Goal: Information Seeking & Learning: Understand process/instructions

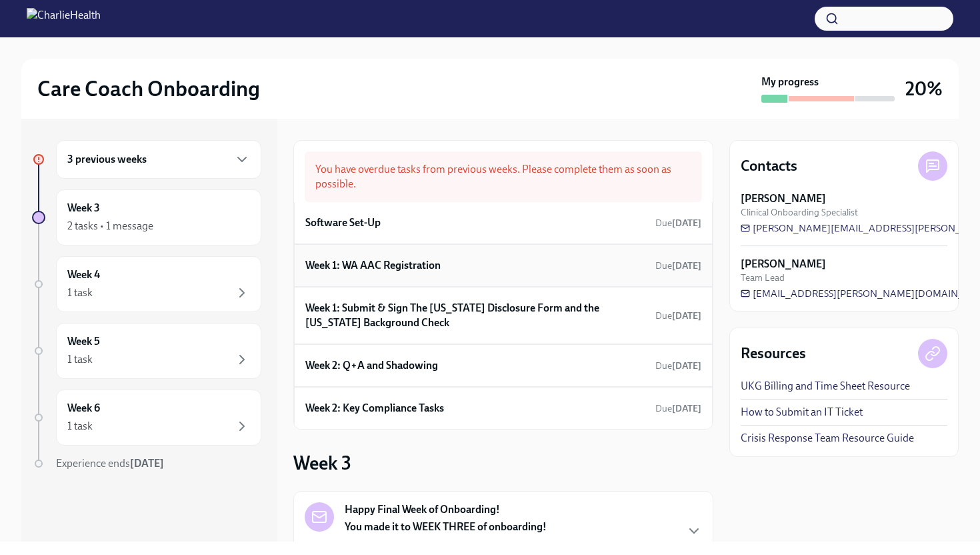
click at [404, 267] on h6 "Week 1: WA AAC Registration" at bounding box center [372, 265] width 135 height 15
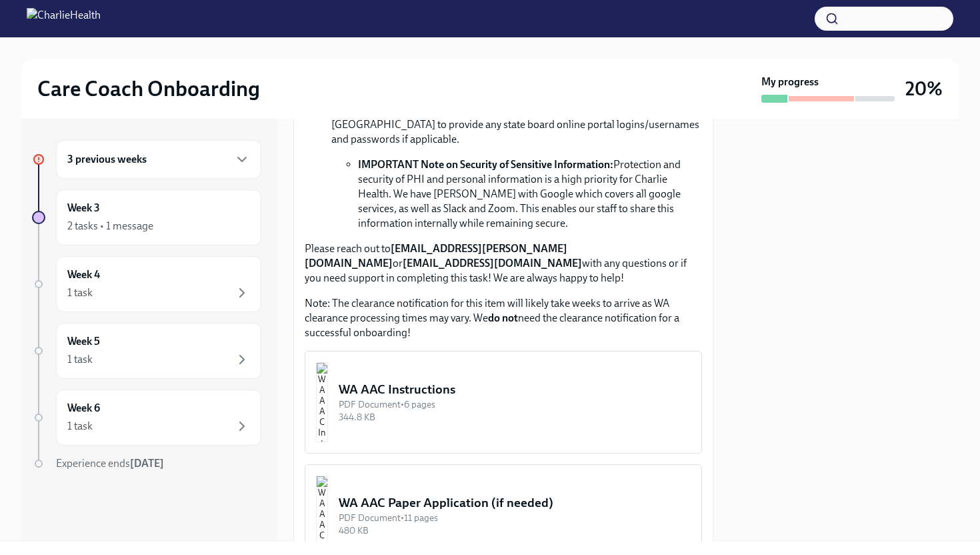
scroll to position [653, 0]
click at [457, 397] on div "PDF Document • 6 pages" at bounding box center [515, 403] width 352 height 13
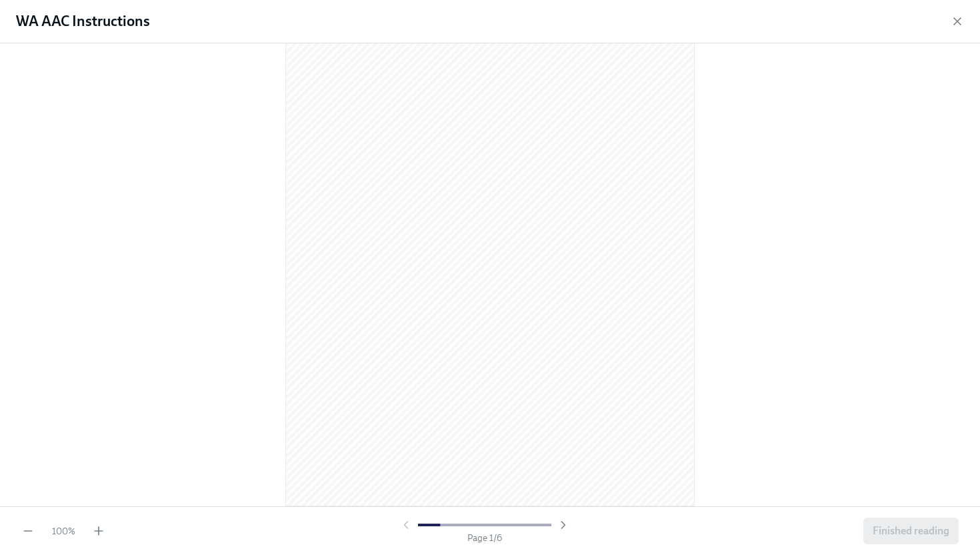
scroll to position [95, 0]
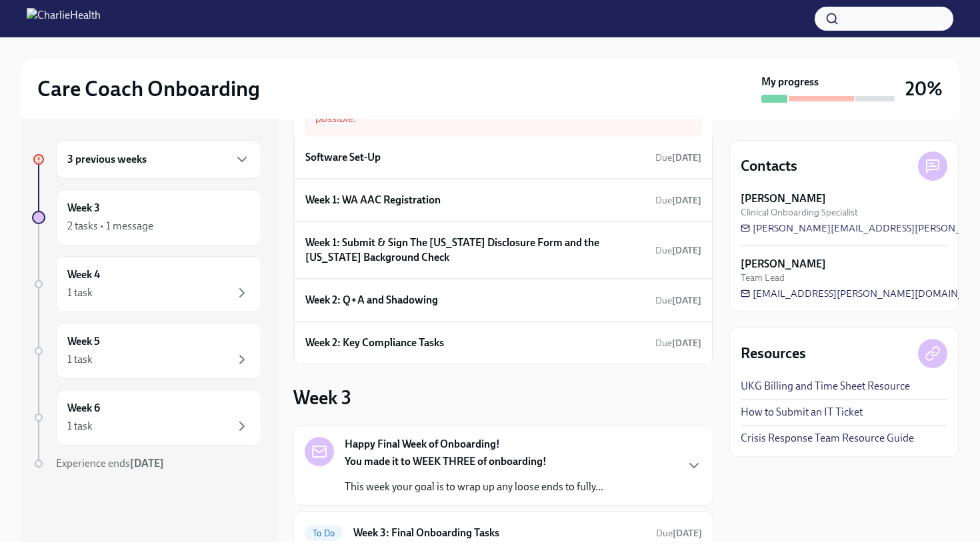
scroll to position [70, 0]
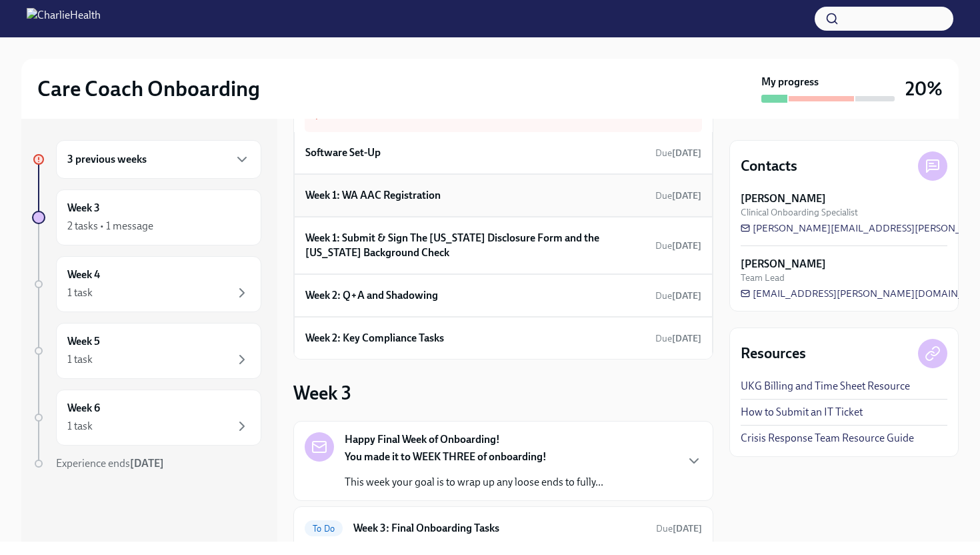
click at [414, 199] on h6 "Week 1: WA AAC Registration" at bounding box center [372, 195] width 135 height 15
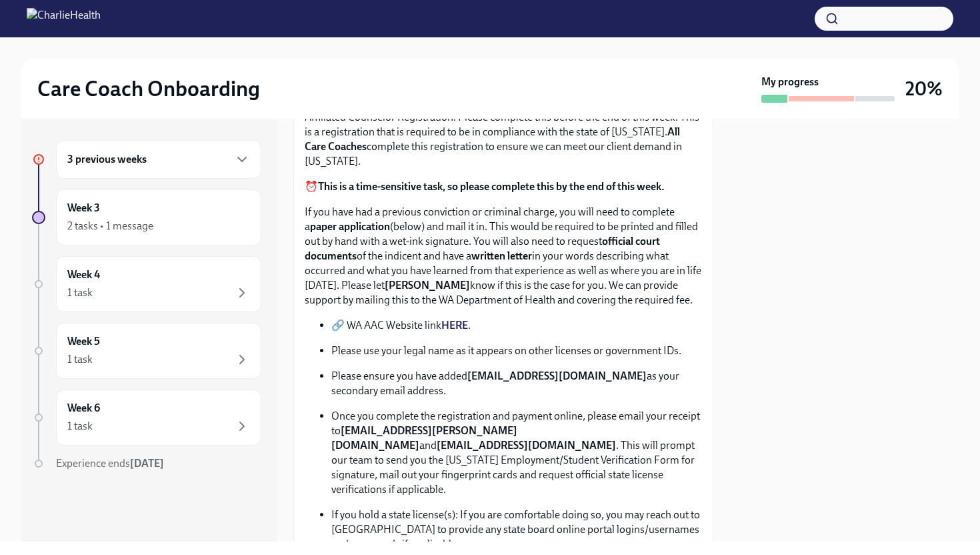
scroll to position [279, 0]
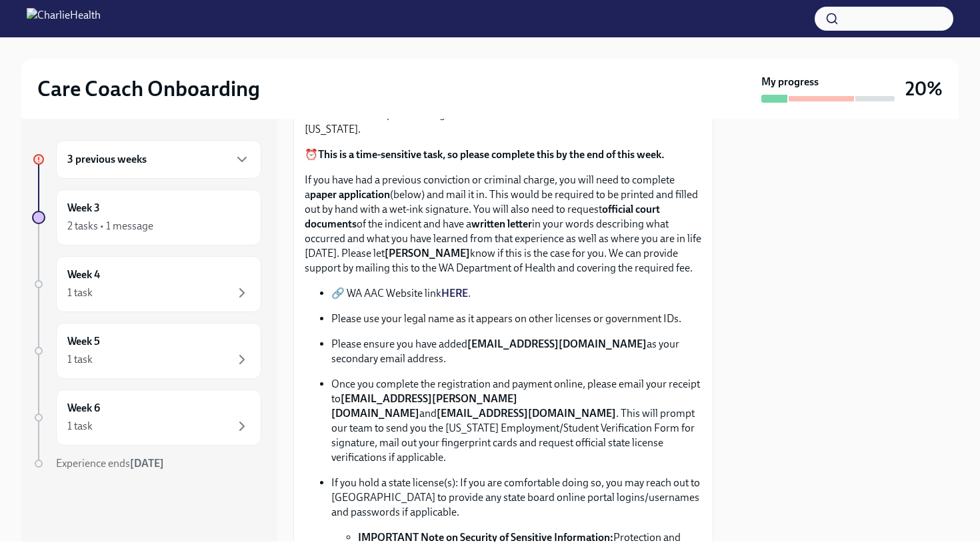
click at [457, 295] on strong "HERE" at bounding box center [455, 293] width 27 height 13
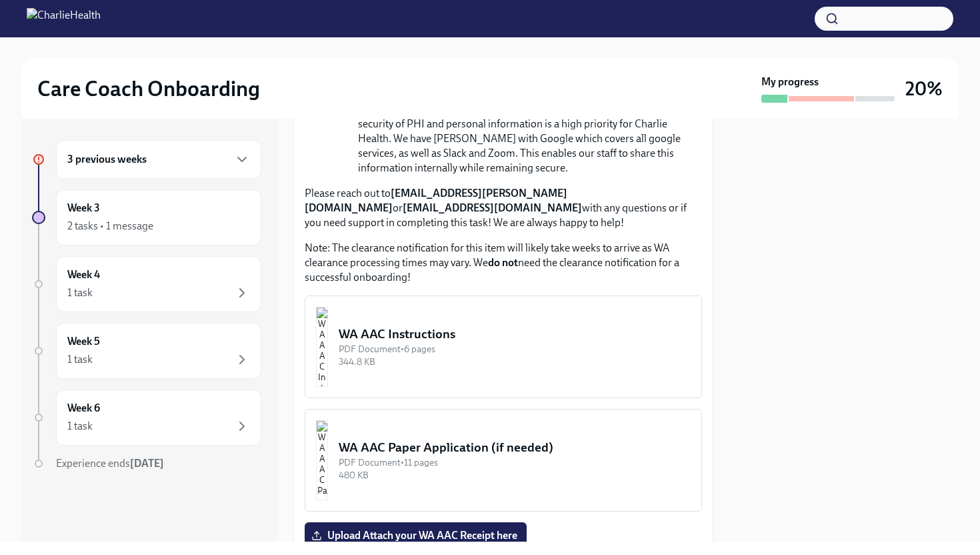
scroll to position [710, 0]
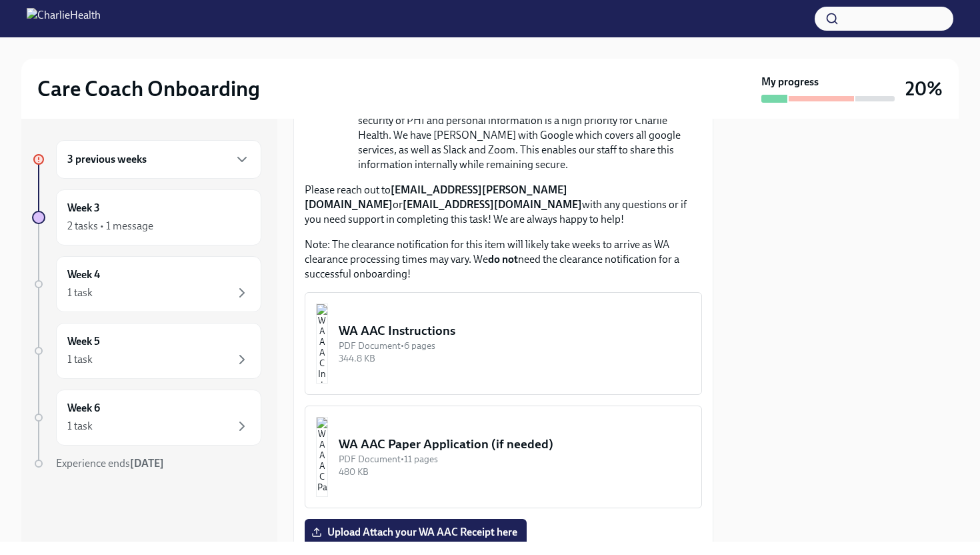
click at [508, 352] on div "344.8 KB" at bounding box center [515, 358] width 352 height 13
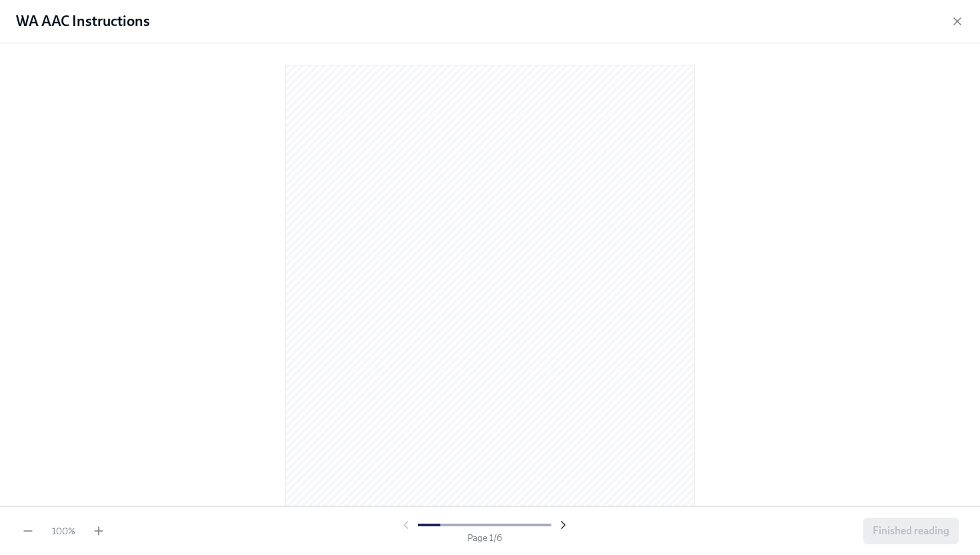
click at [566, 522] on icon "button" at bounding box center [563, 524] width 13 height 13
click at [99, 528] on icon "button" at bounding box center [99, 531] width 0 height 8
click at [103, 526] on icon "button" at bounding box center [98, 530] width 13 height 13
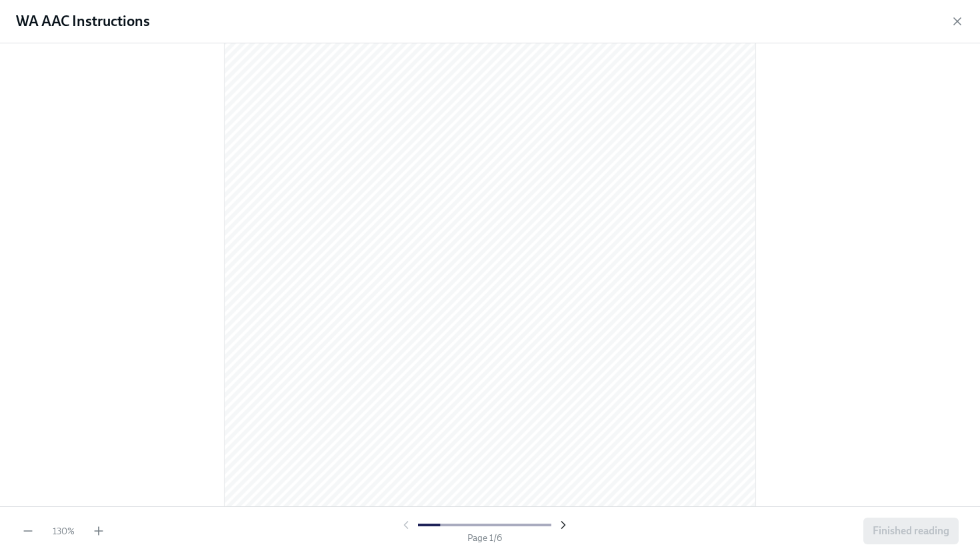
click at [565, 521] on icon "button" at bounding box center [563, 524] width 13 height 13
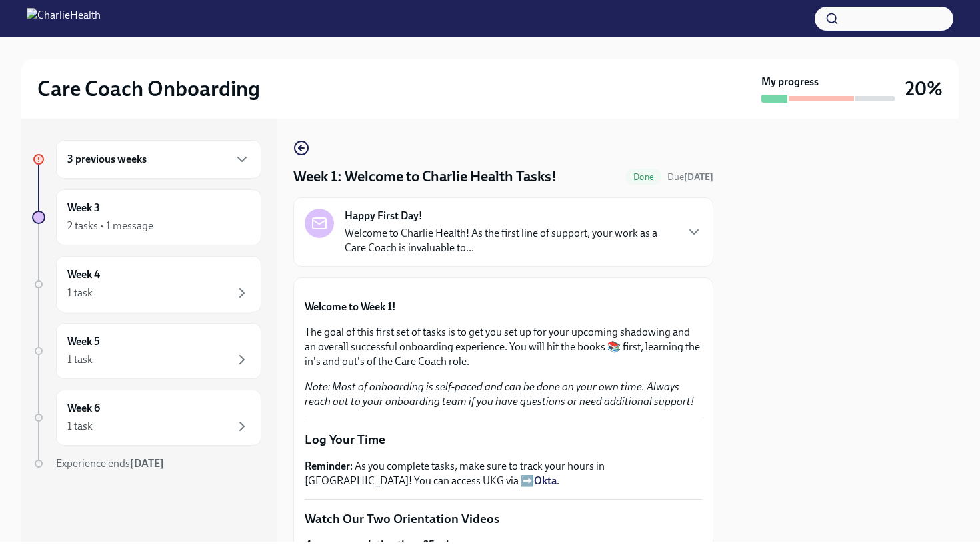
click at [917, 398] on div at bounding box center [844, 330] width 229 height 423
click at [169, 160] on div "3 previous weeks" at bounding box center [158, 159] width 183 height 16
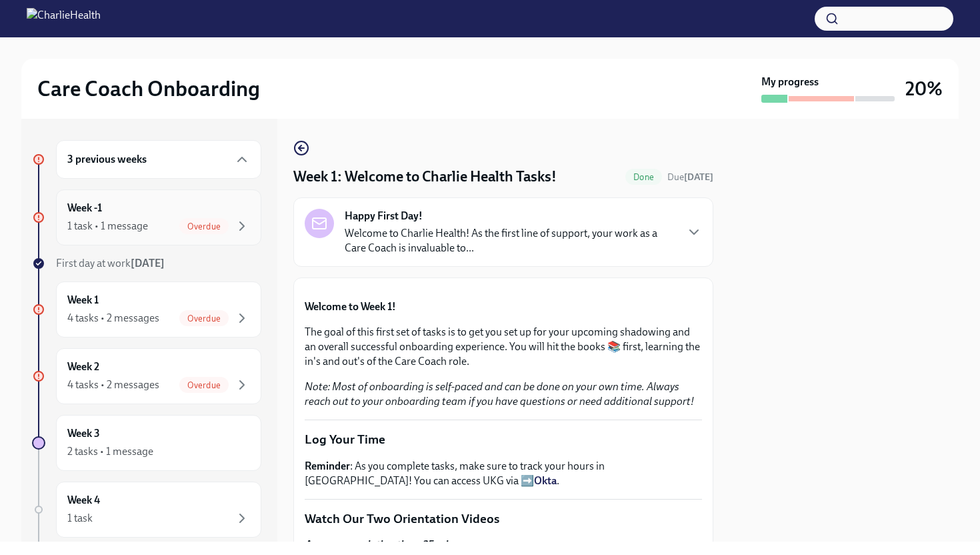
click at [120, 218] on div "1 task • 1 message Overdue" at bounding box center [158, 226] width 183 height 16
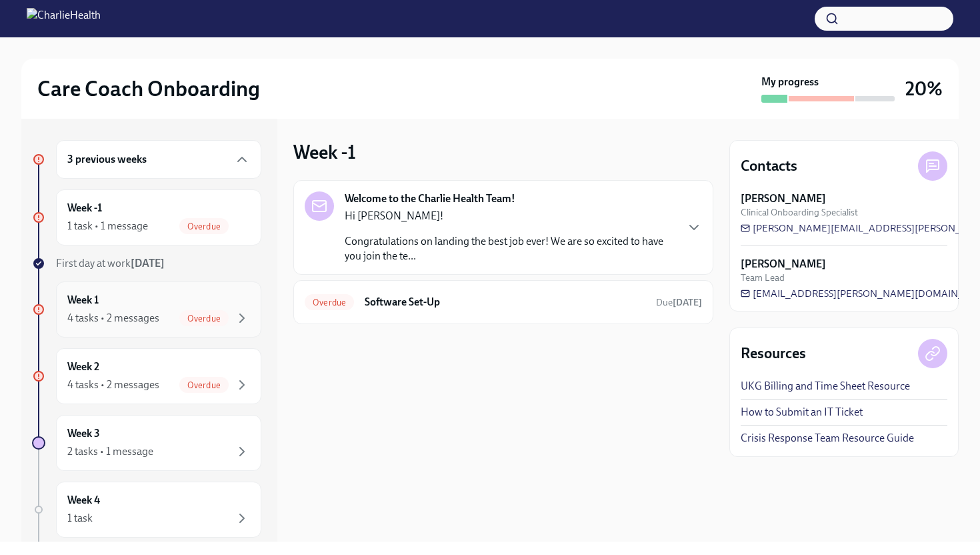
click at [116, 312] on div "4 tasks • 2 messages" at bounding box center [113, 318] width 92 height 15
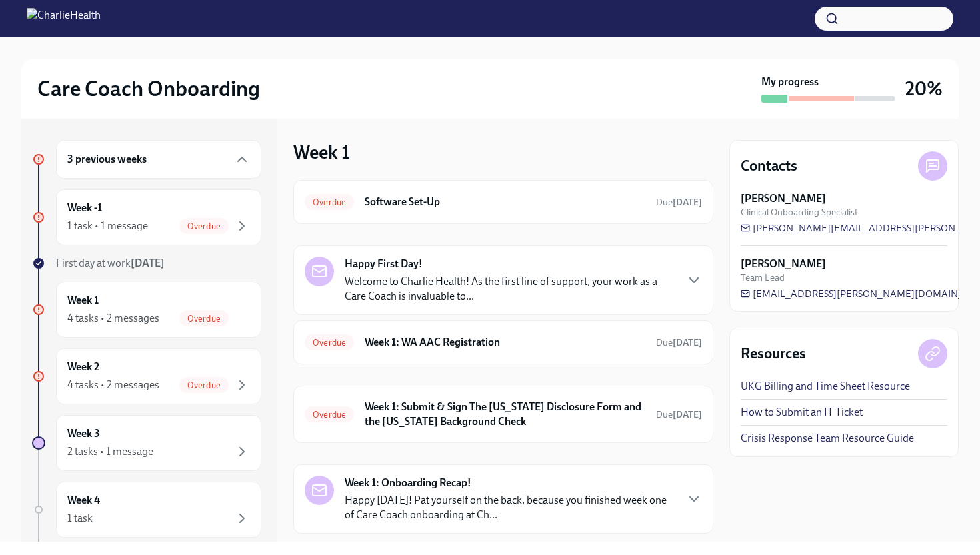
click at [431, 284] on p "Welcome to Charlie Health! As the first line of support, your work as a Care Co…" at bounding box center [510, 288] width 331 height 29
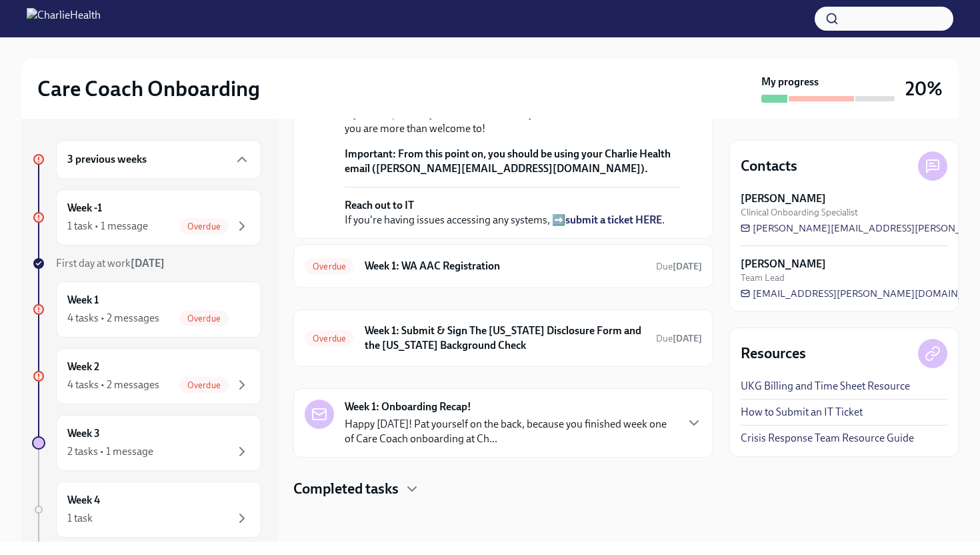
scroll to position [411, 0]
click at [424, 273] on h6 "Week 1: WA AAC Registration" at bounding box center [505, 266] width 281 height 15
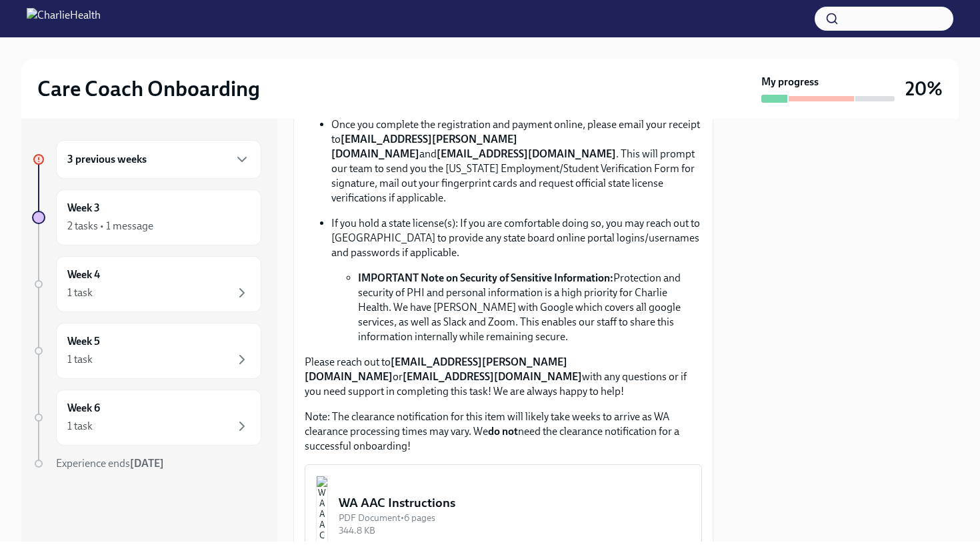
scroll to position [568, 0]
